Goal: Find specific page/section: Find specific page/section

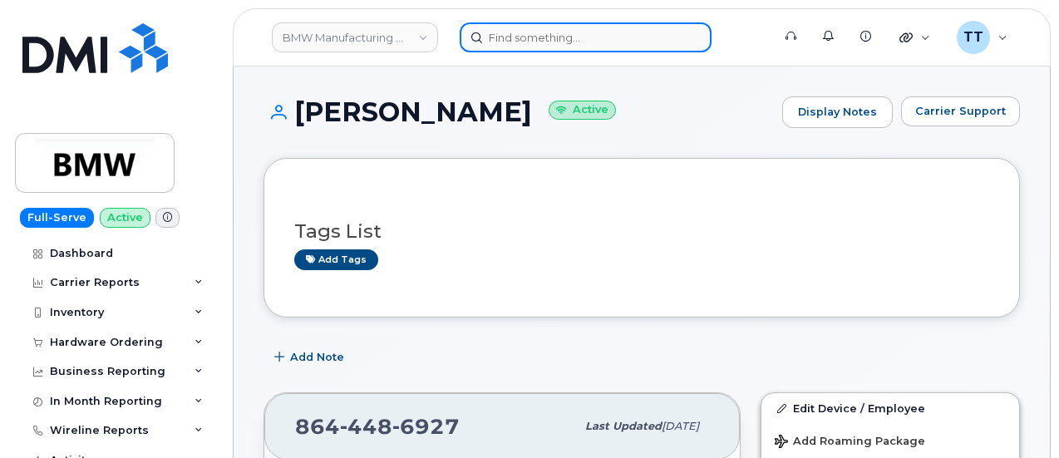
click at [527, 44] on input at bounding box center [586, 37] width 252 height 30
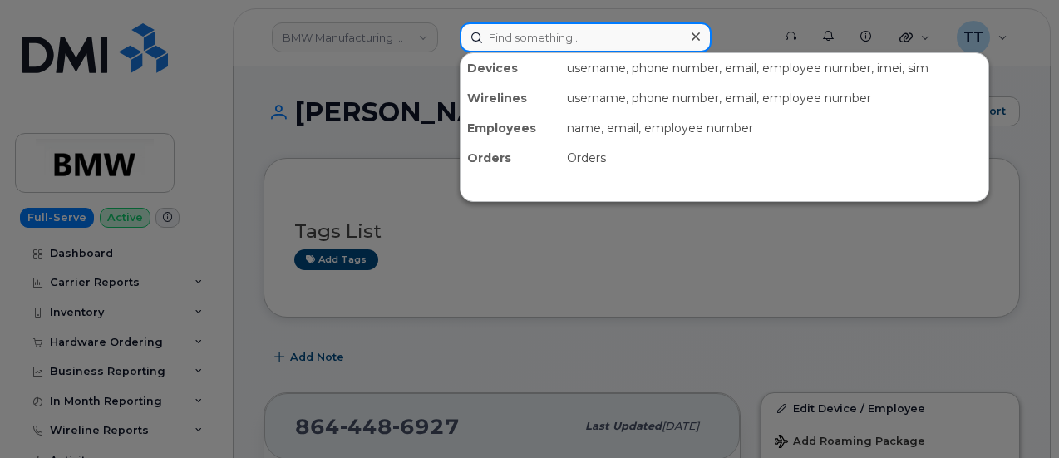
paste input "870-979-9920"
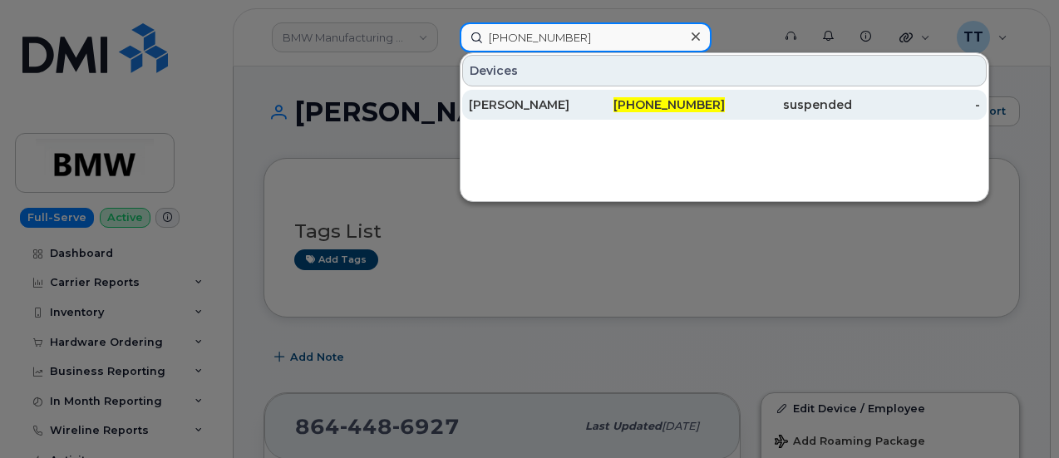
type input "870-979-9920"
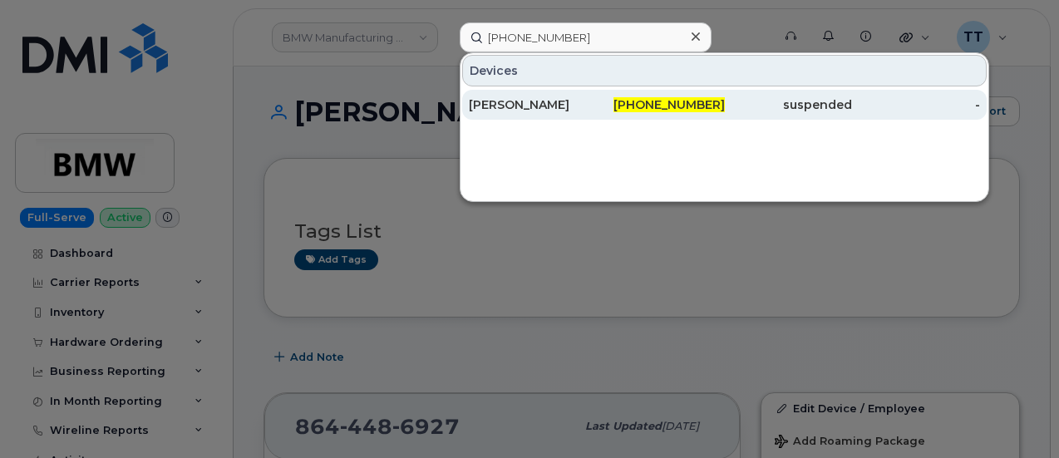
click at [540, 102] on div "ALLEN BROWN JR." at bounding box center [533, 104] width 128 height 17
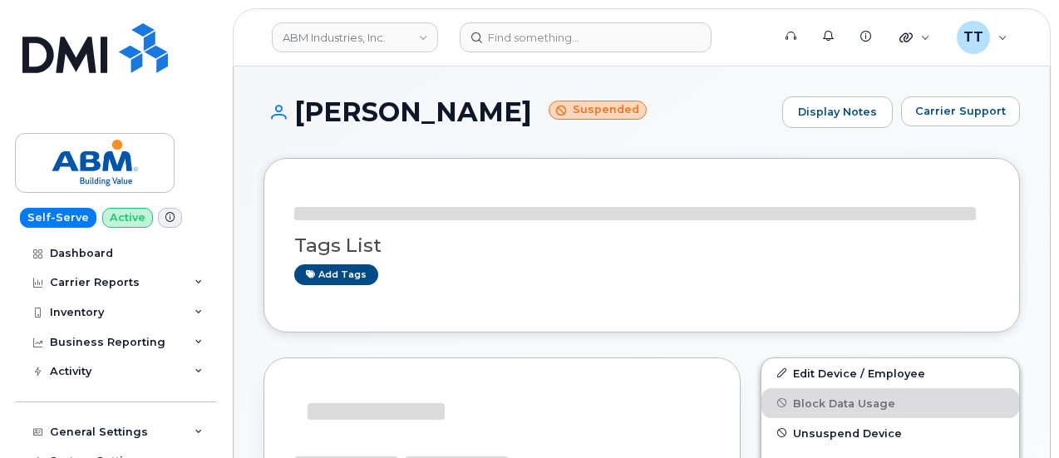
click at [434, 121] on h1 "[PERSON_NAME] Suspended" at bounding box center [519, 111] width 510 height 29
click at [432, 121] on h1 "[PERSON_NAME] Suspended" at bounding box center [519, 111] width 510 height 29
click at [353, 109] on h1 "[PERSON_NAME] Suspended" at bounding box center [519, 111] width 510 height 29
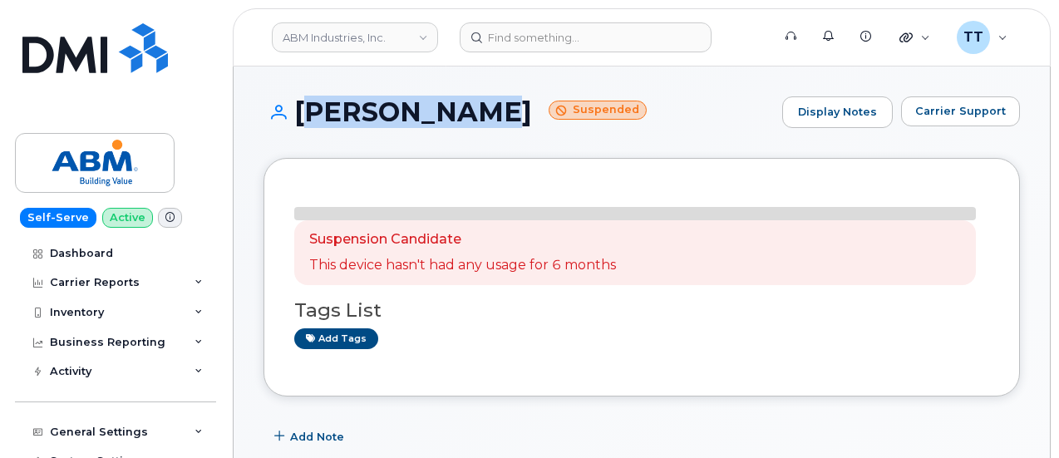
drag, startPoint x: 306, startPoint y: 106, endPoint x: 502, endPoint y: 111, distance: 196.3
click at [502, 111] on h1 "[PERSON_NAME] Suspended" at bounding box center [519, 111] width 510 height 29
copy h1 "[PERSON_NAME]"
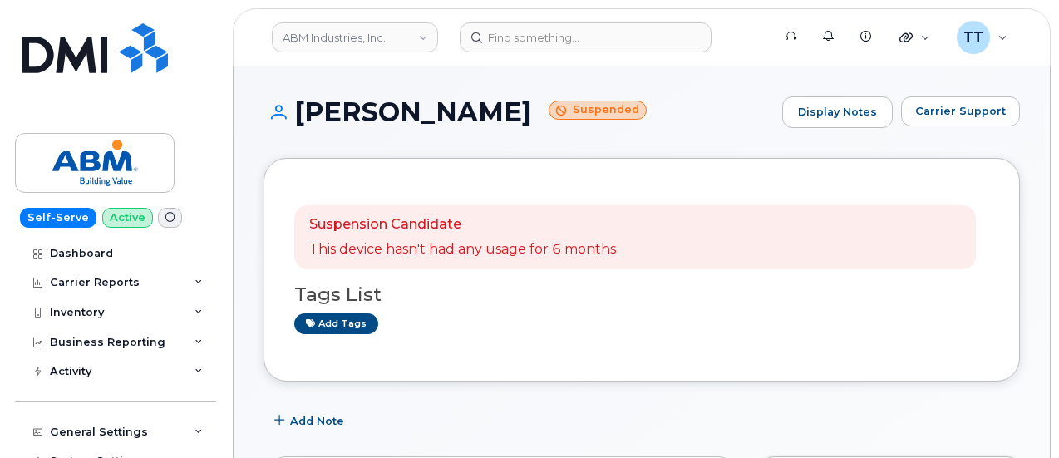
click at [509, 159] on div "Suspension Candidate This device hasn't had any usage for 6 months Tags List Ad…" at bounding box center [642, 270] width 757 height 224
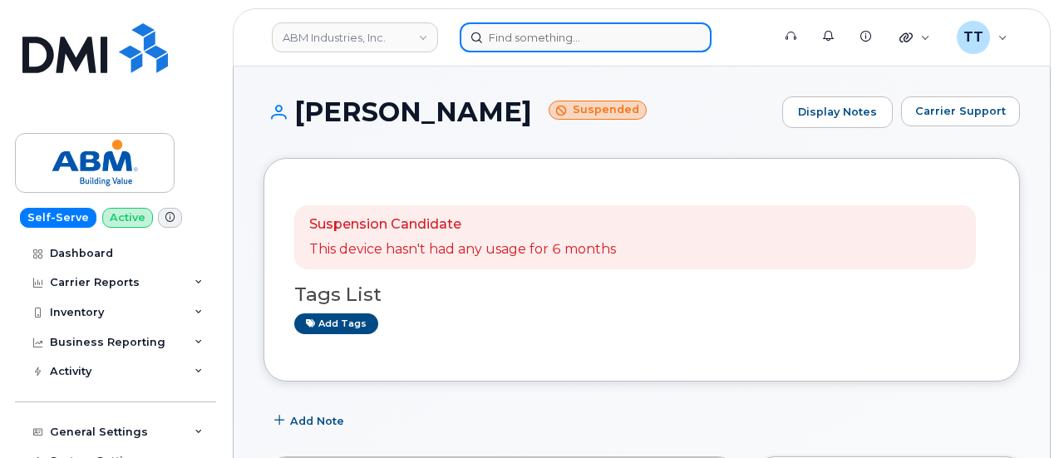
click at [507, 49] on input at bounding box center [586, 37] width 252 height 30
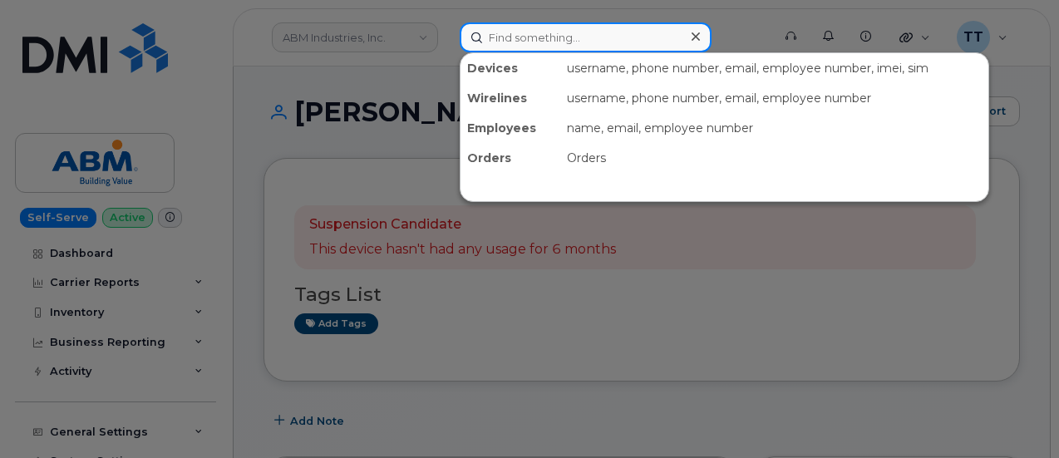
paste input "[PHONE_NUMBER]"
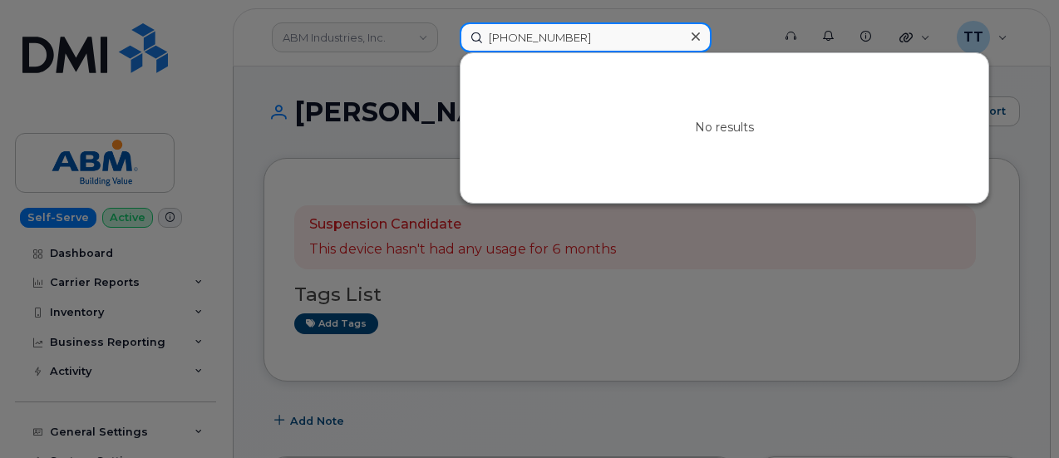
type input "[PHONE_NUMBER]"
click at [517, 41] on input "[PHONE_NUMBER]" at bounding box center [586, 37] width 252 height 30
click at [535, 34] on input at bounding box center [586, 37] width 252 height 30
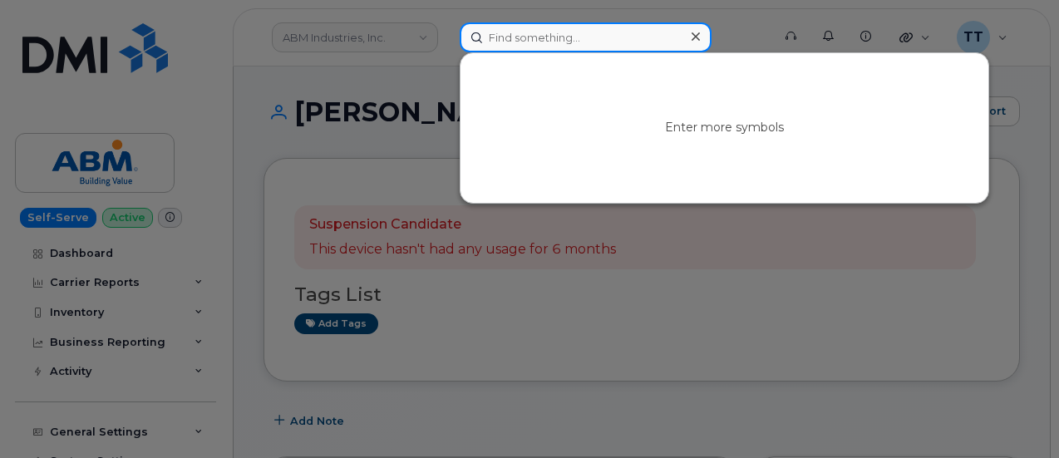
paste input "[PHONE_NUMBER]"
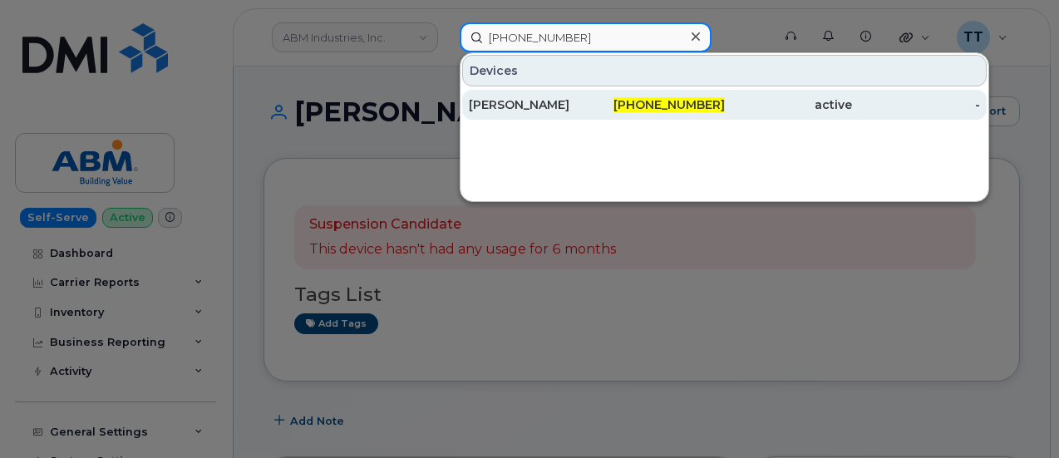
type input "[PHONE_NUMBER]"
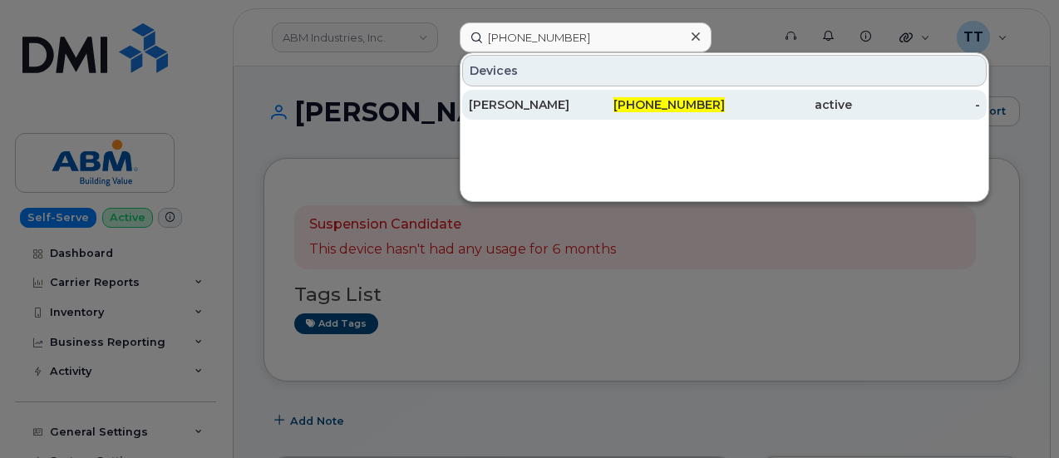
click at [572, 102] on div "[PERSON_NAME]" at bounding box center [533, 104] width 128 height 17
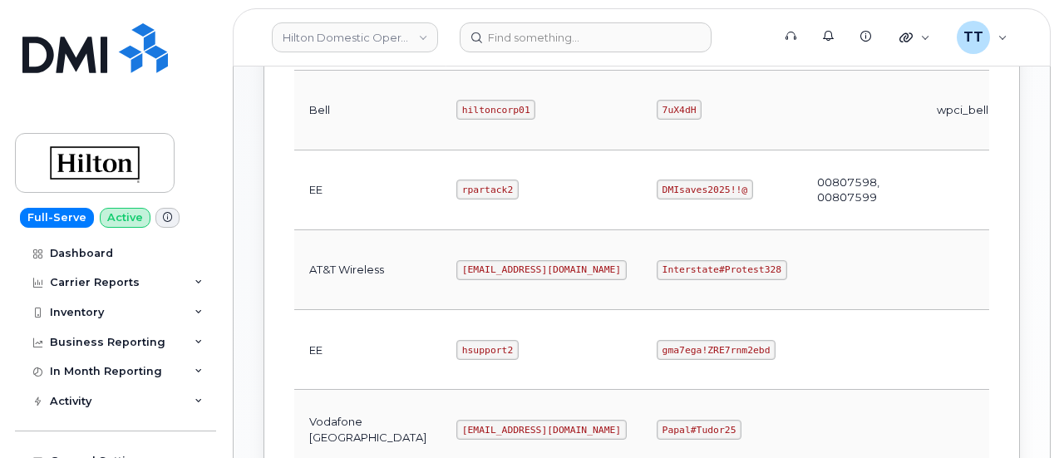
scroll to position [680, 0]
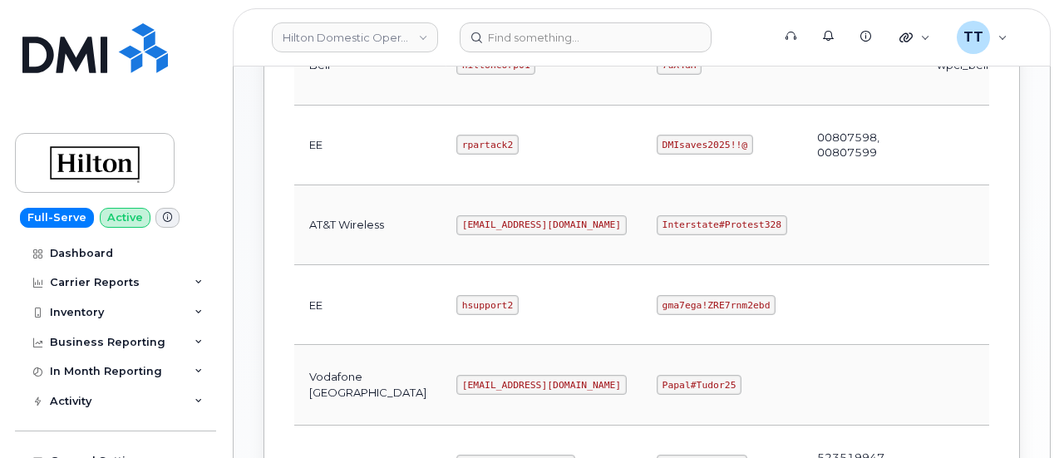
click at [456, 219] on code "[EMAIL_ADDRESS][DOMAIN_NAME]" at bounding box center [541, 225] width 170 height 20
copy code "ms-hilton@dminc.com"
click at [501, 185] on td "ms-hilton@dminc.com" at bounding box center [541, 225] width 200 height 80
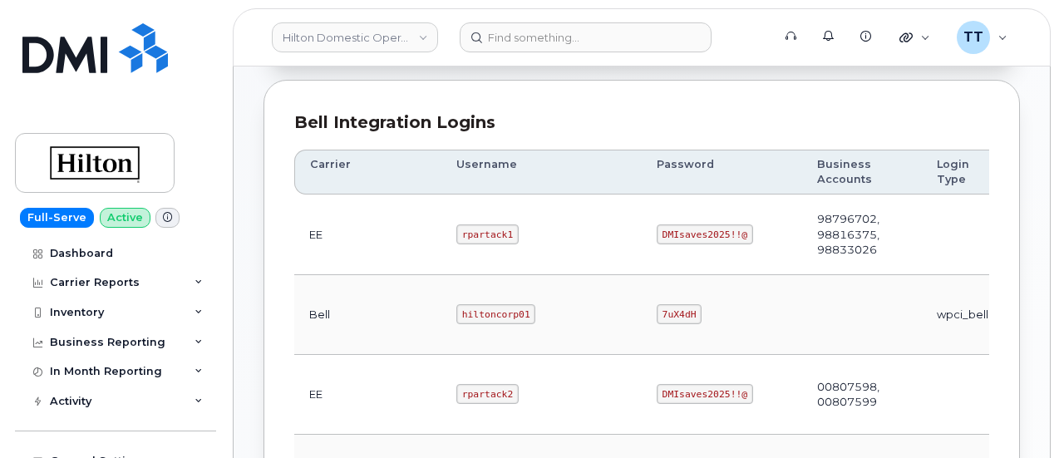
scroll to position [597, 0]
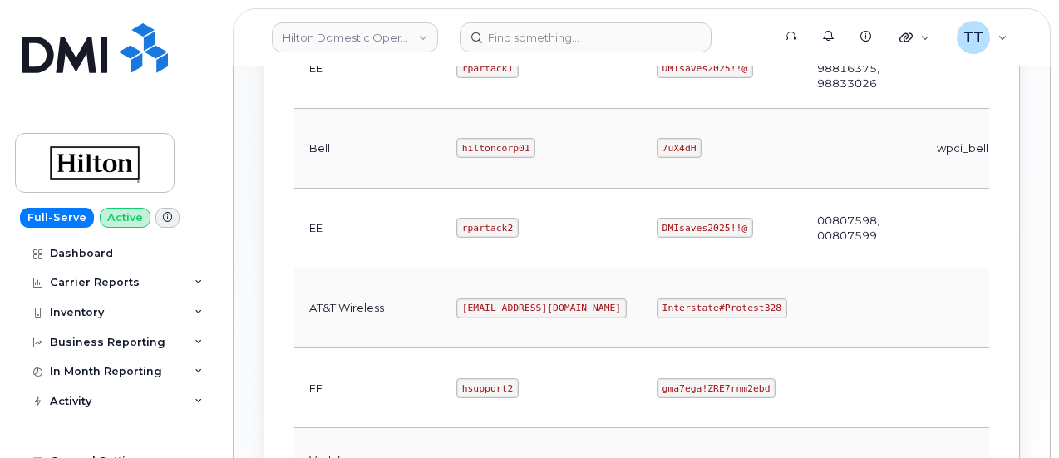
click at [444, 313] on td "ms-hilton@dminc.com" at bounding box center [541, 309] width 200 height 80
click at [456, 302] on code "ms-hilton@dminc.com" at bounding box center [541, 308] width 170 height 20
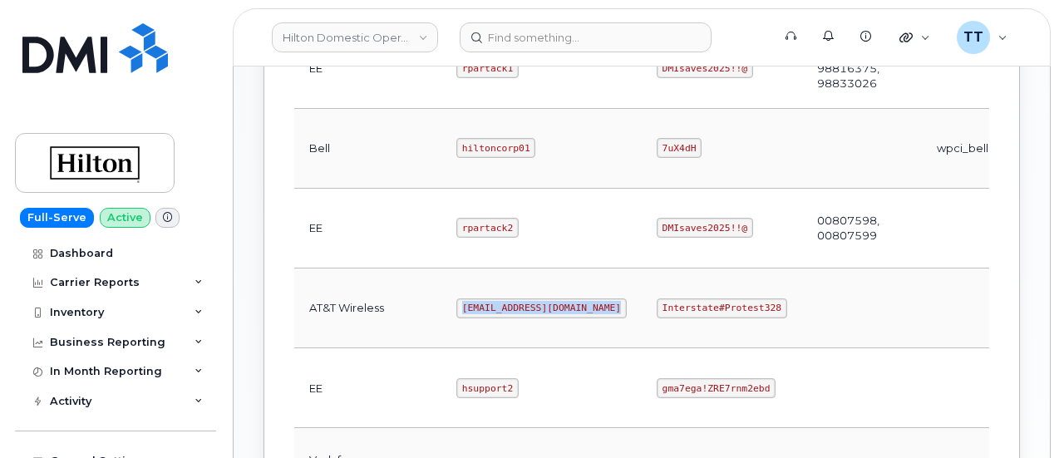
copy code "ms-hilton@dminc.com"
click at [657, 300] on code "Interstate#Protest328" at bounding box center [722, 308] width 131 height 20
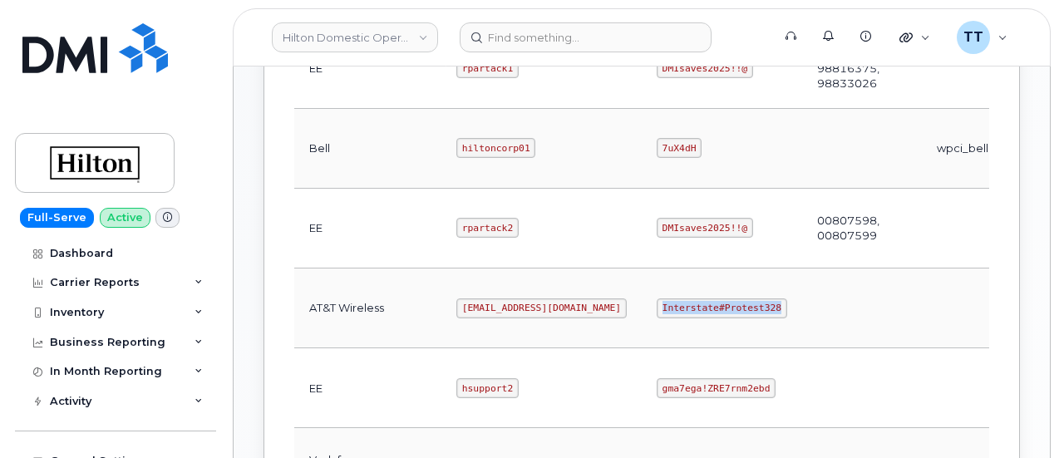
copy code "Interstate#Protest328"
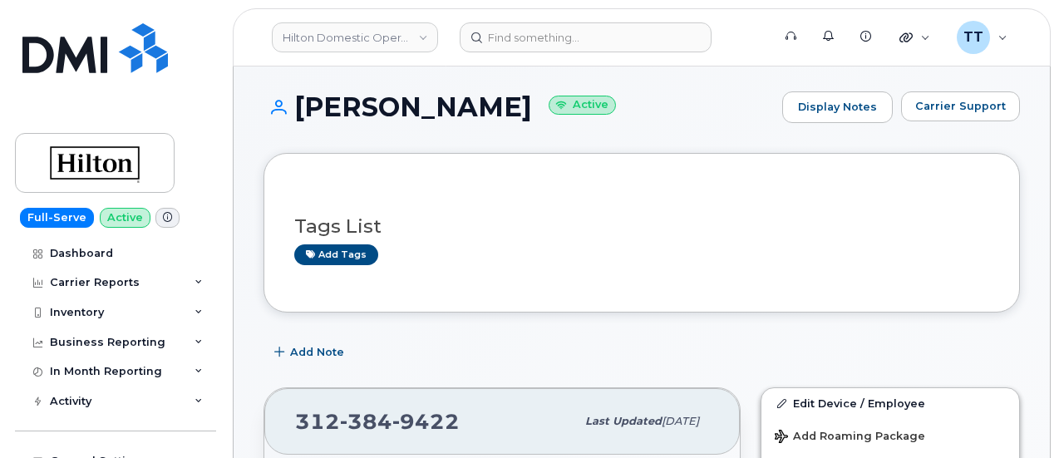
scroll to position [333, 0]
